Goal: Information Seeking & Learning: Learn about a topic

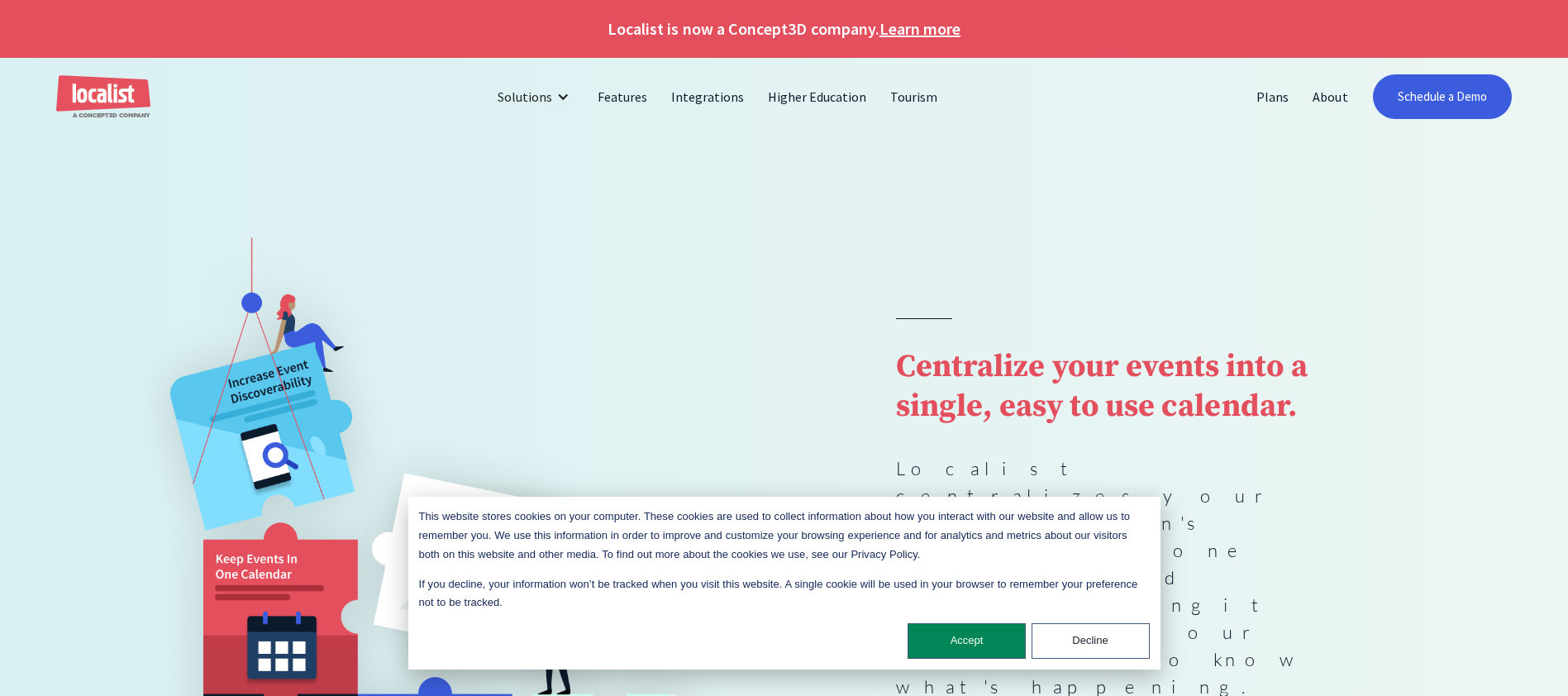
click at [628, 368] on img at bounding box center [448, 542] width 672 height 722
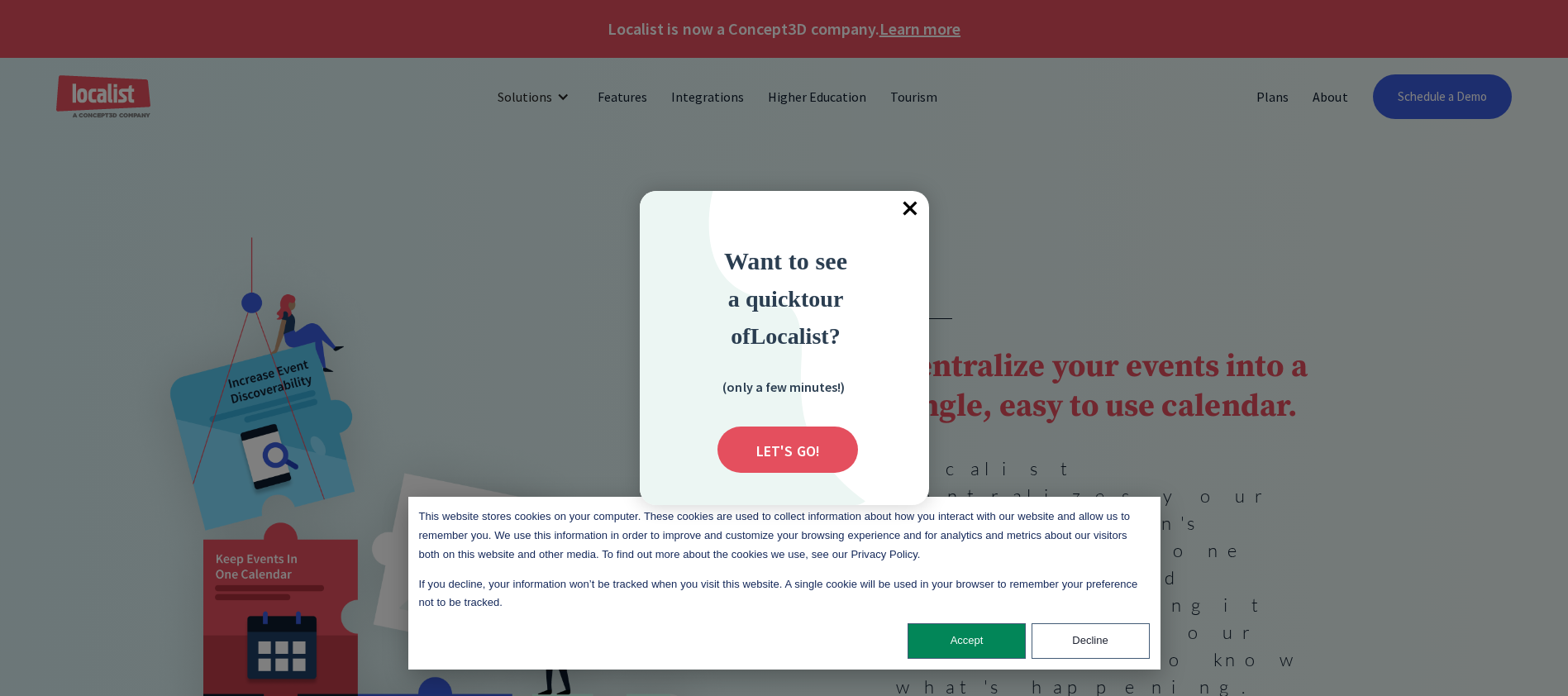
click at [913, 205] on span "×" at bounding box center [911, 209] width 37 height 37
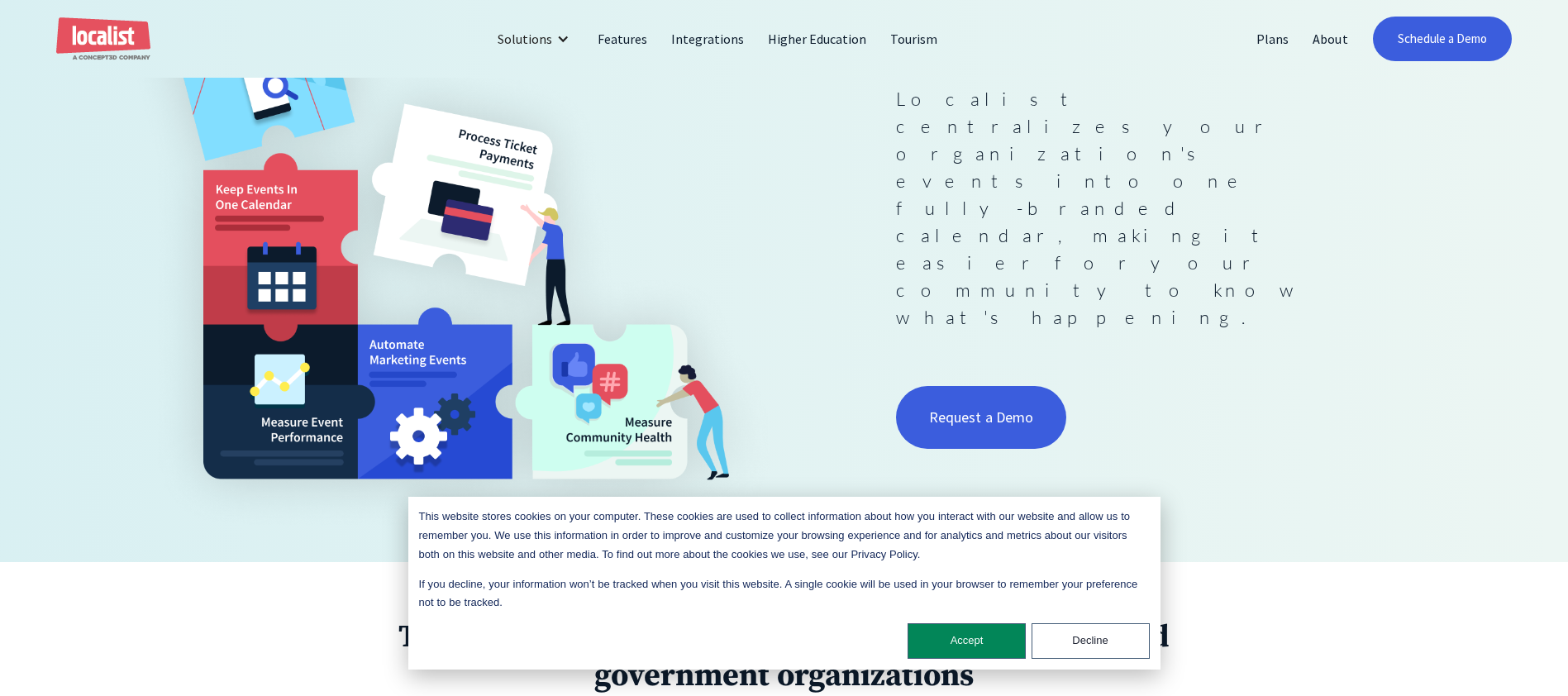
scroll to position [41, 0]
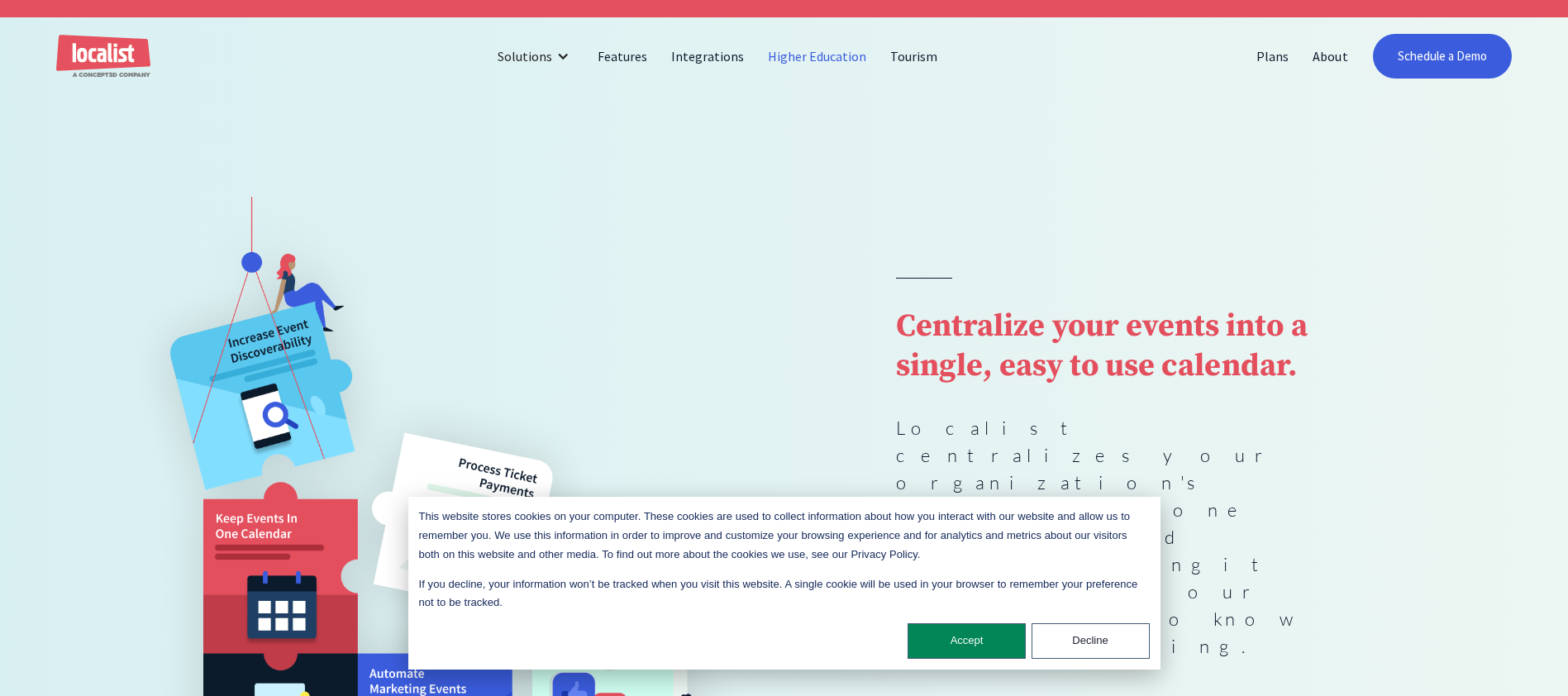
click at [809, 56] on link "Higher Education" at bounding box center [818, 57] width 123 height 40
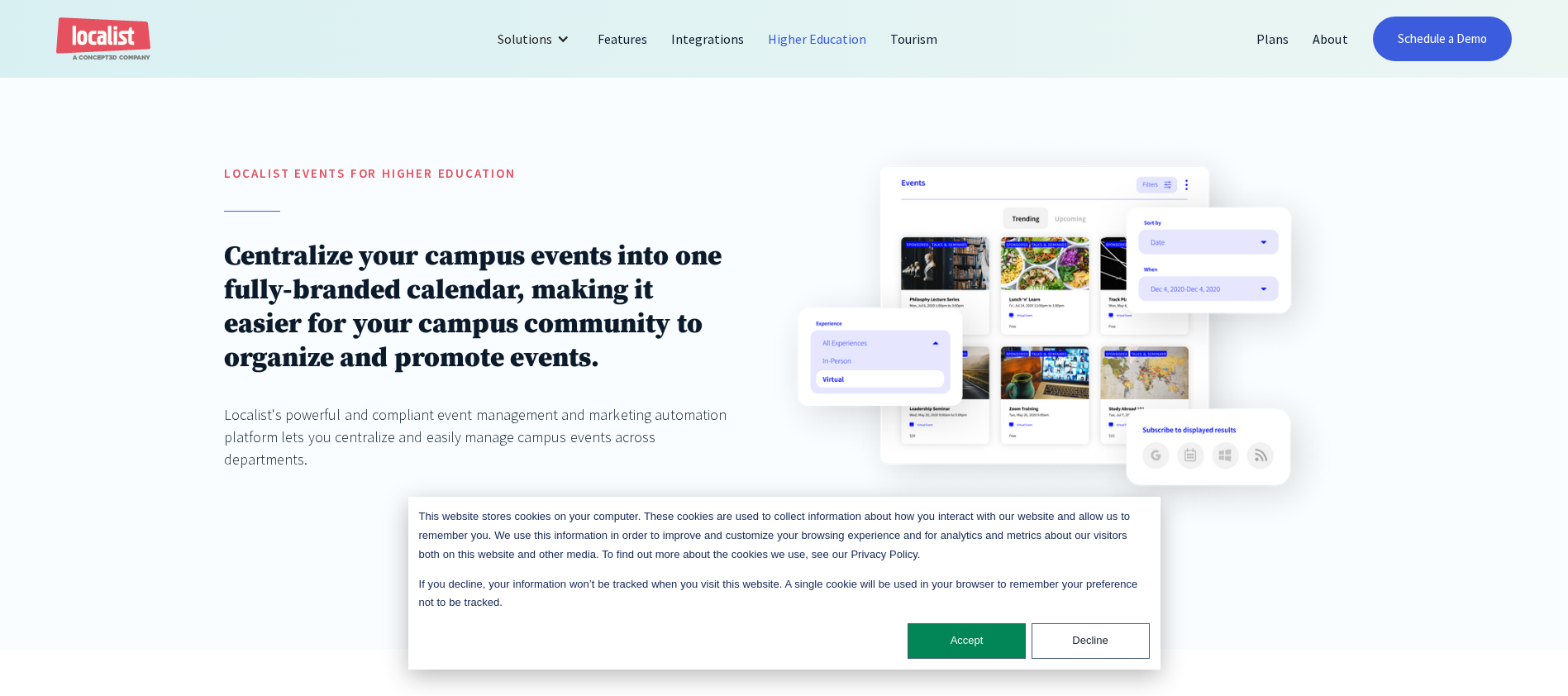
scroll to position [238, 0]
